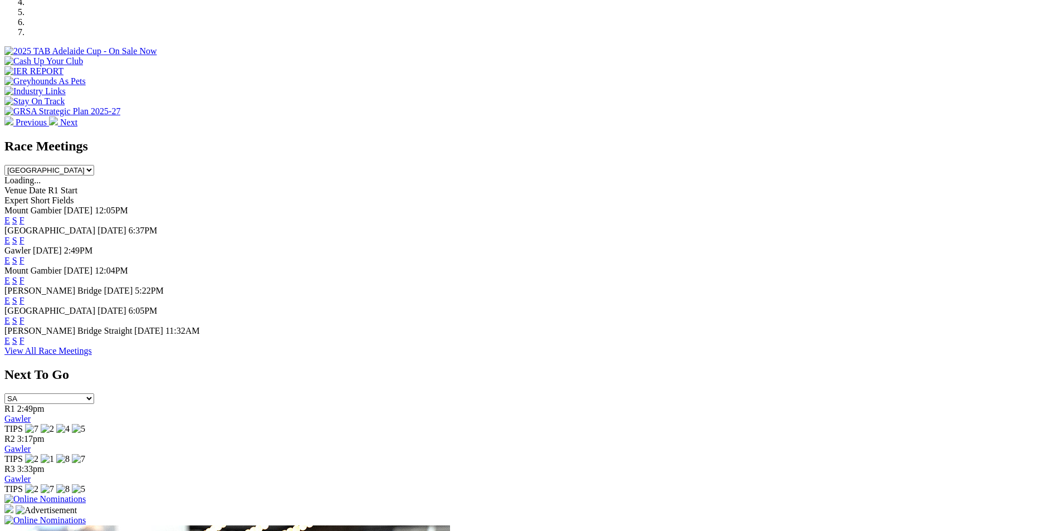
scroll to position [448, 0]
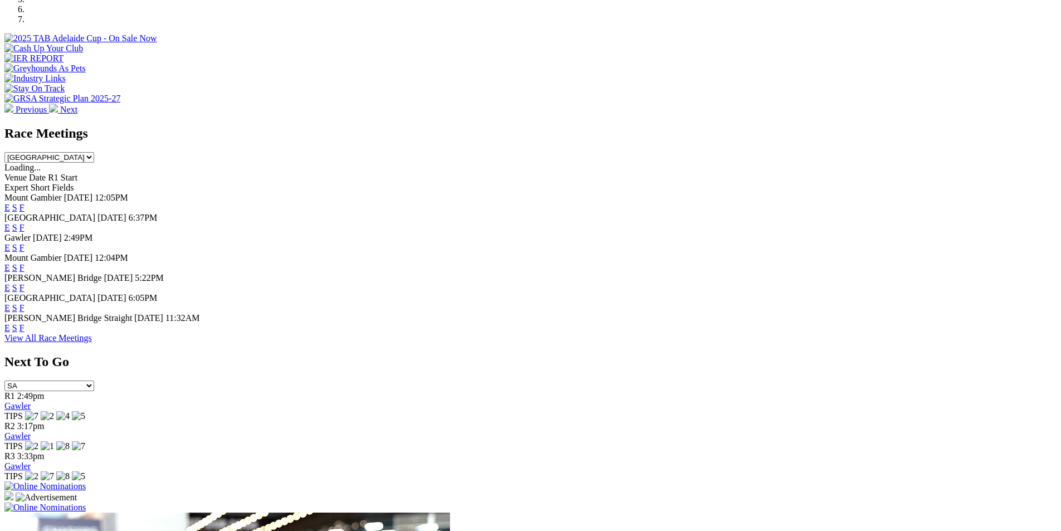
click at [25, 243] on link "F" at bounding box center [22, 247] width 5 height 9
